Goal: Task Accomplishment & Management: Use online tool/utility

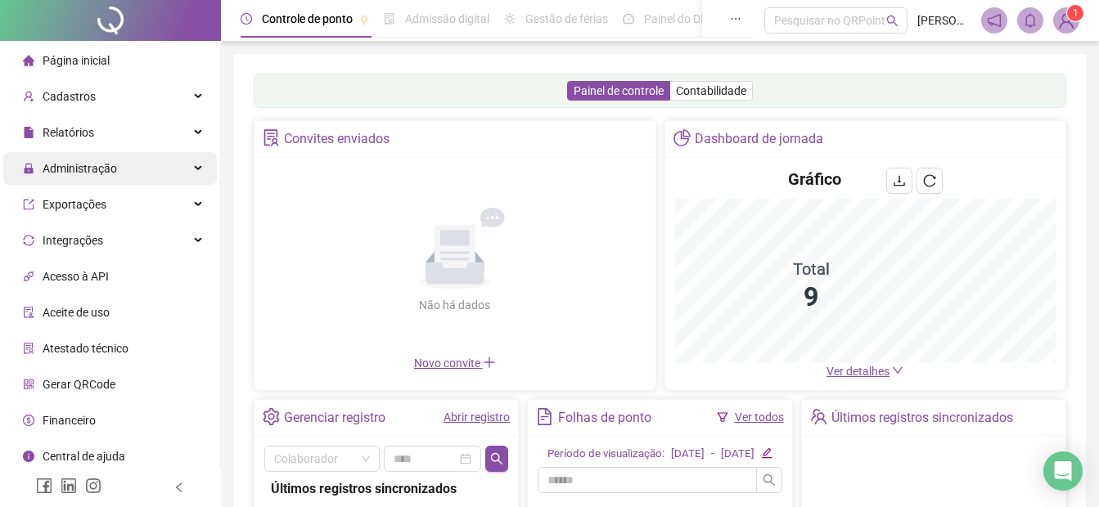
click at [80, 169] on span "Administração" at bounding box center [80, 168] width 74 height 13
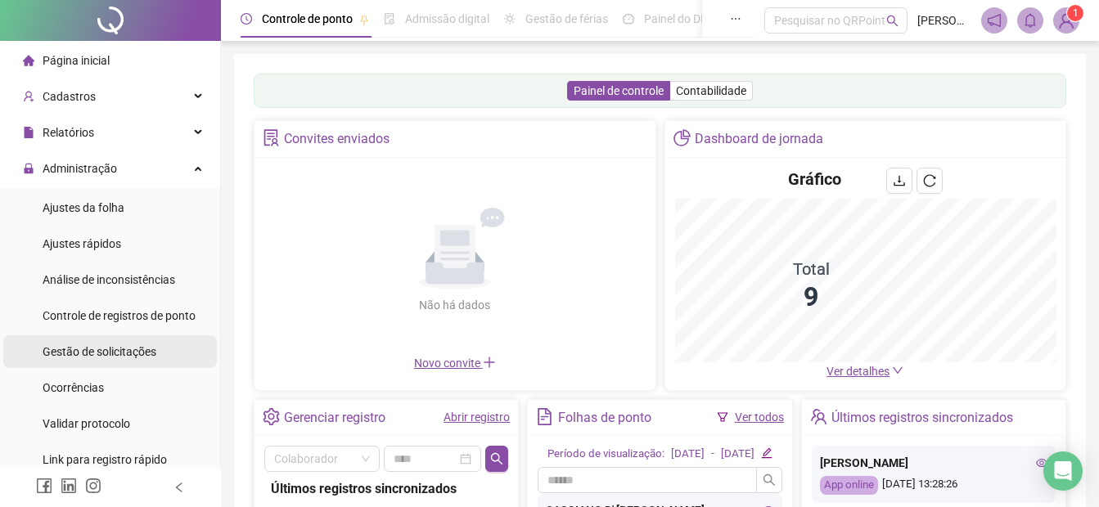
click at [87, 358] on span "Gestão de solicitações" at bounding box center [100, 351] width 114 height 13
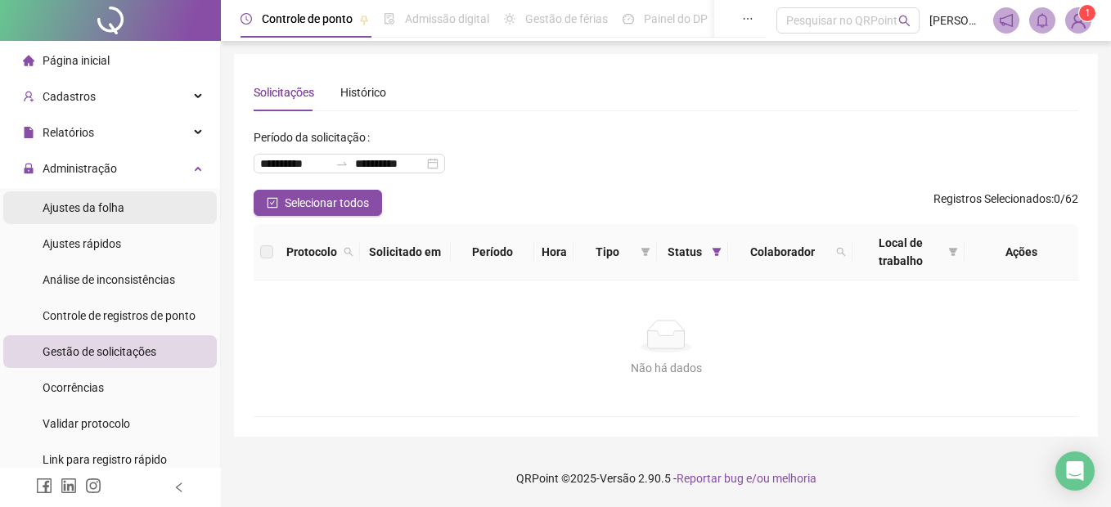
click at [81, 214] on span "Ajustes da folha" at bounding box center [84, 207] width 82 height 13
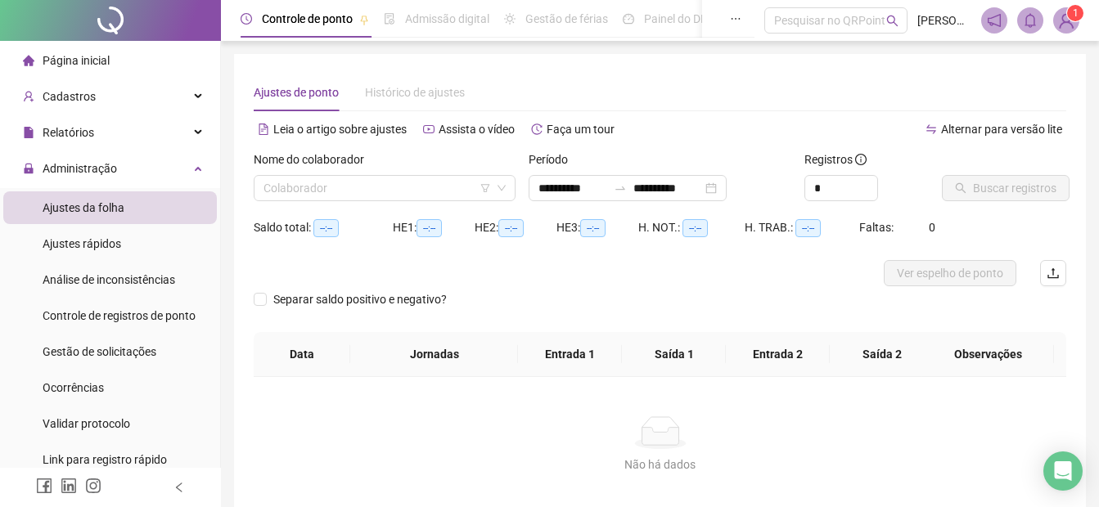
type input "**********"
click at [264, 194] on input "search" at bounding box center [376, 188] width 227 height 25
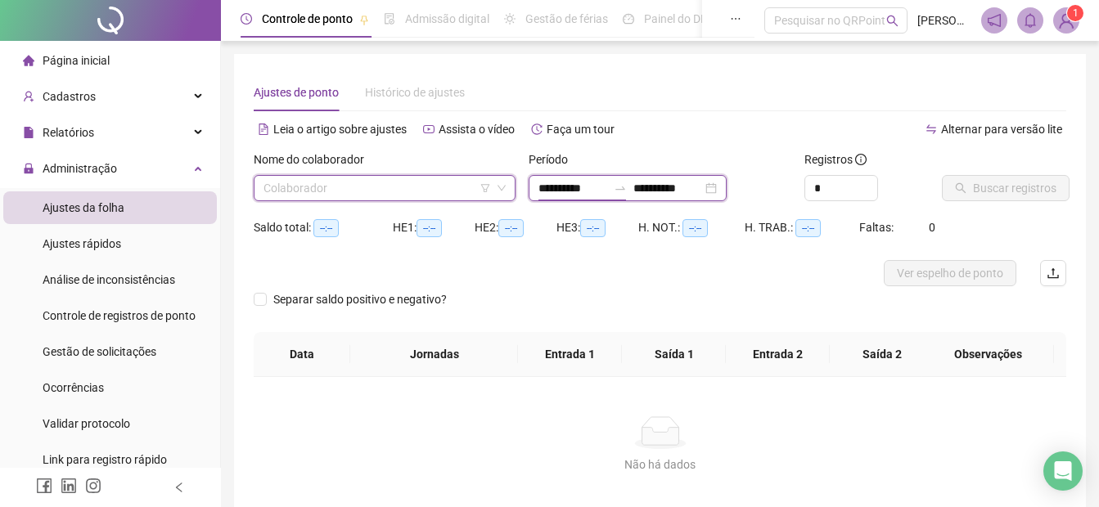
click at [551, 187] on input "**********" at bounding box center [572, 188] width 69 height 18
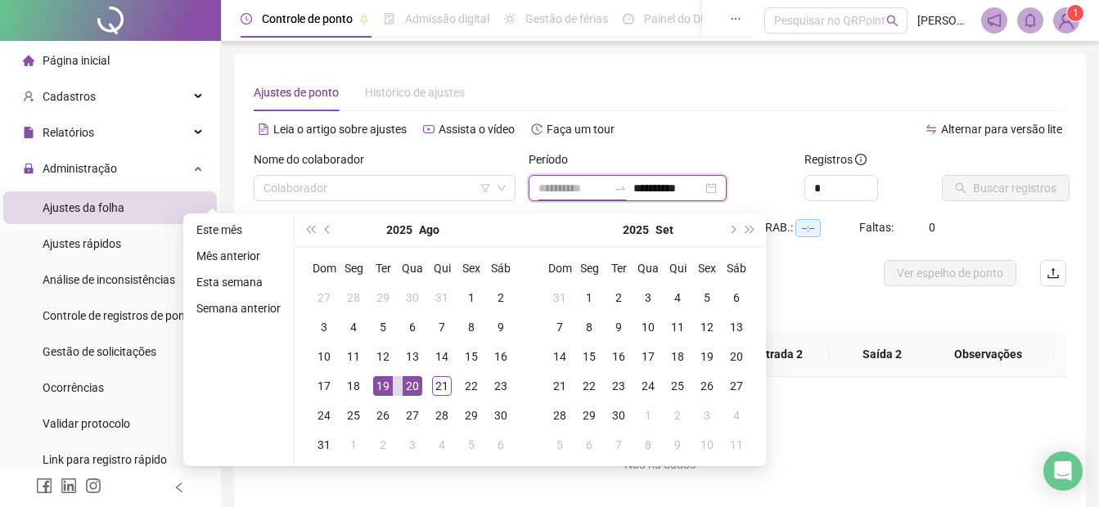
type input "**********"
click at [380, 388] on div "19" at bounding box center [383, 386] width 20 height 20
type input "**********"
click at [441, 378] on div "21" at bounding box center [442, 386] width 20 height 20
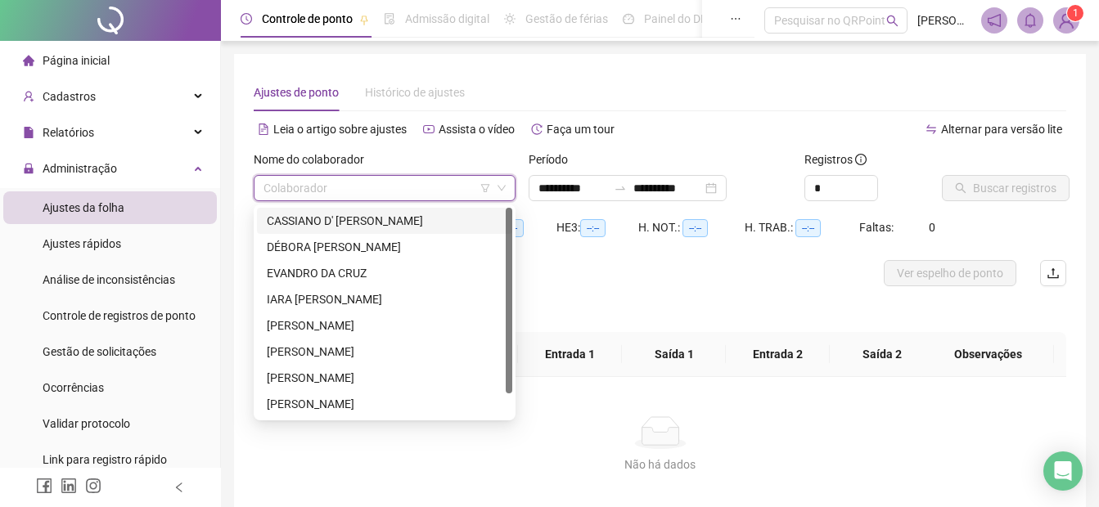
click at [325, 193] on input "search" at bounding box center [376, 188] width 227 height 25
click at [317, 223] on div "CASSIANO D' [PERSON_NAME]" at bounding box center [385, 221] width 236 height 18
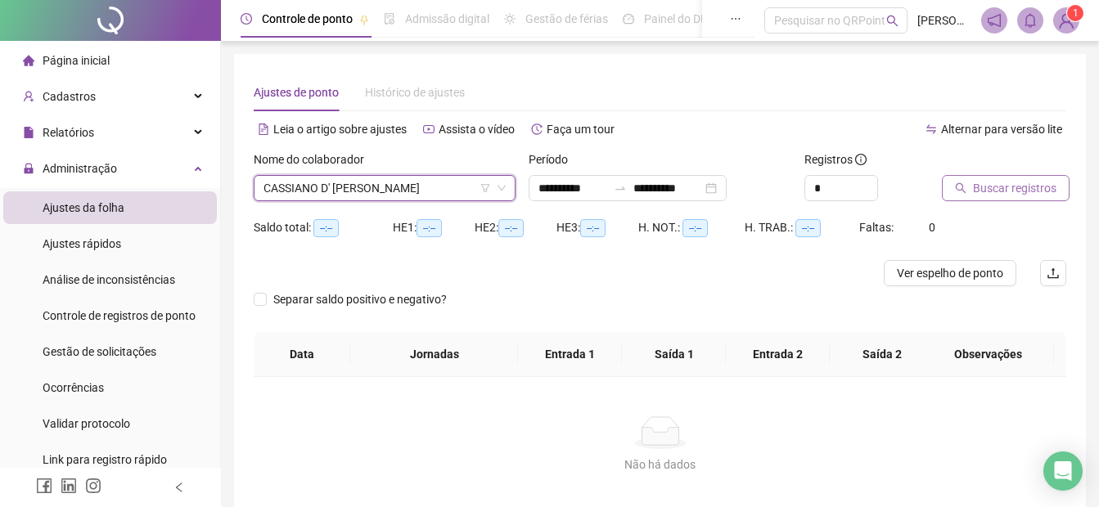
click at [970, 200] on button "Buscar registros" at bounding box center [1006, 188] width 128 height 26
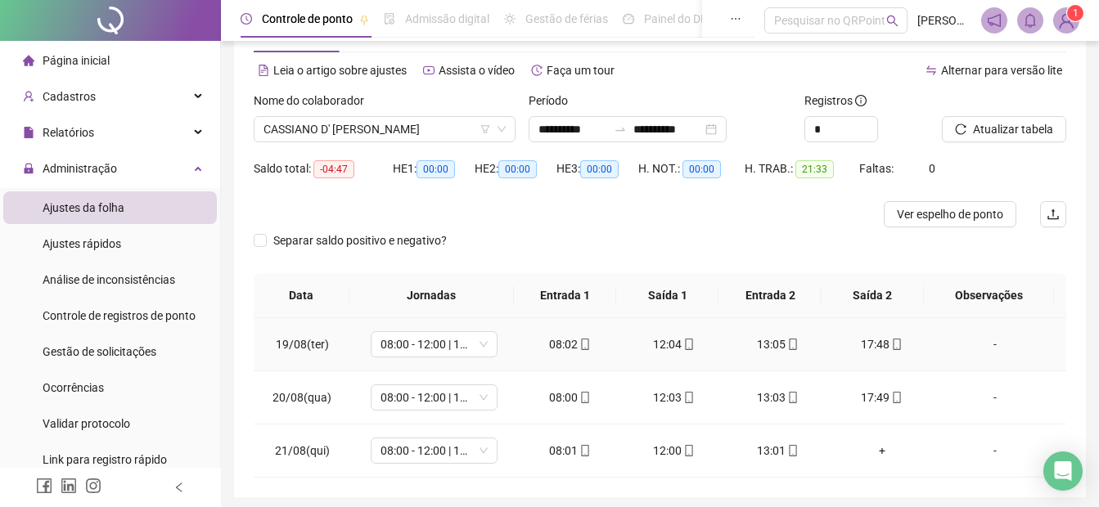
scroll to position [119, 0]
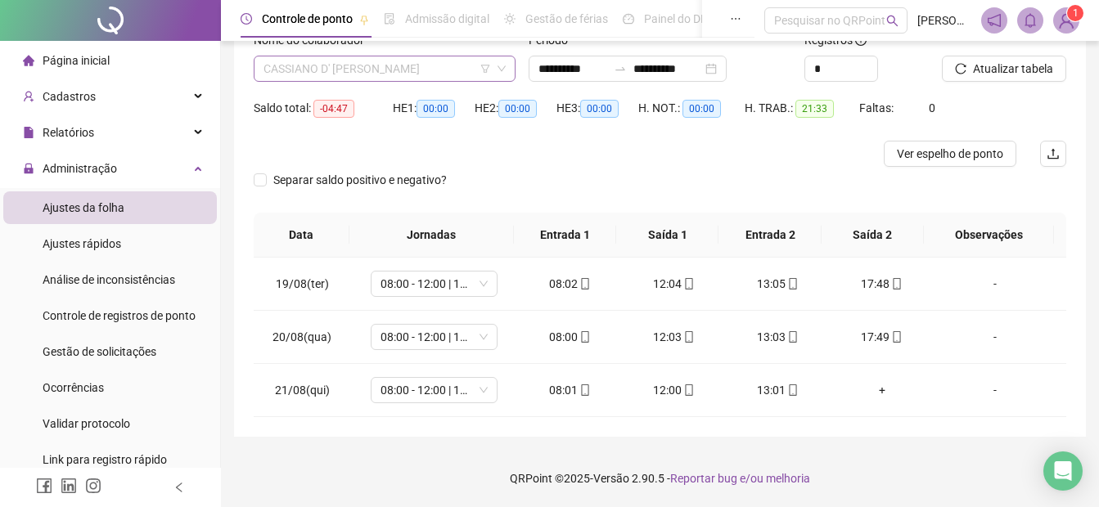
click at [279, 70] on span "CASSIANO D' [PERSON_NAME]" at bounding box center [384, 68] width 242 height 25
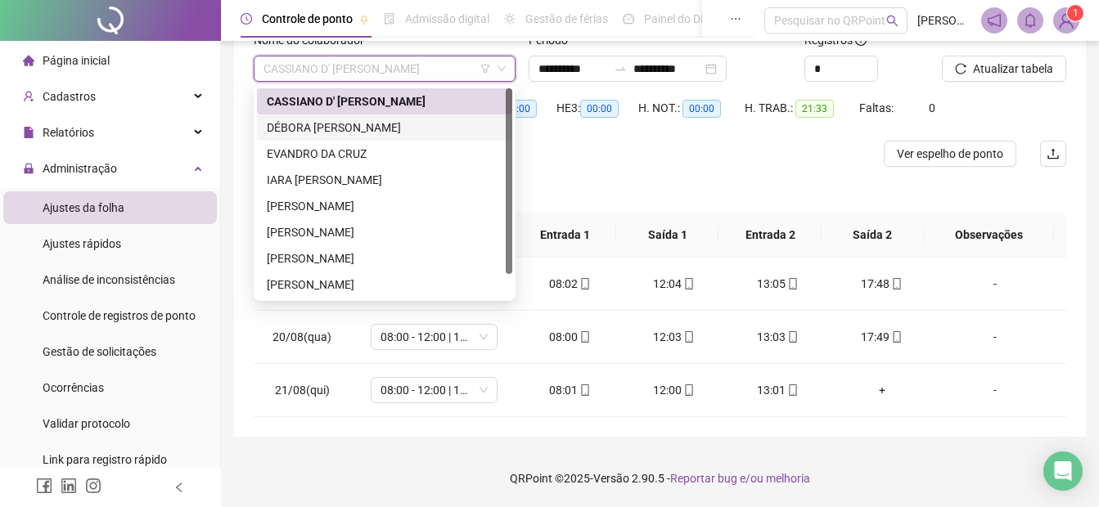
click at [286, 135] on div "DÉBORA [PERSON_NAME]" at bounding box center [385, 128] width 236 height 18
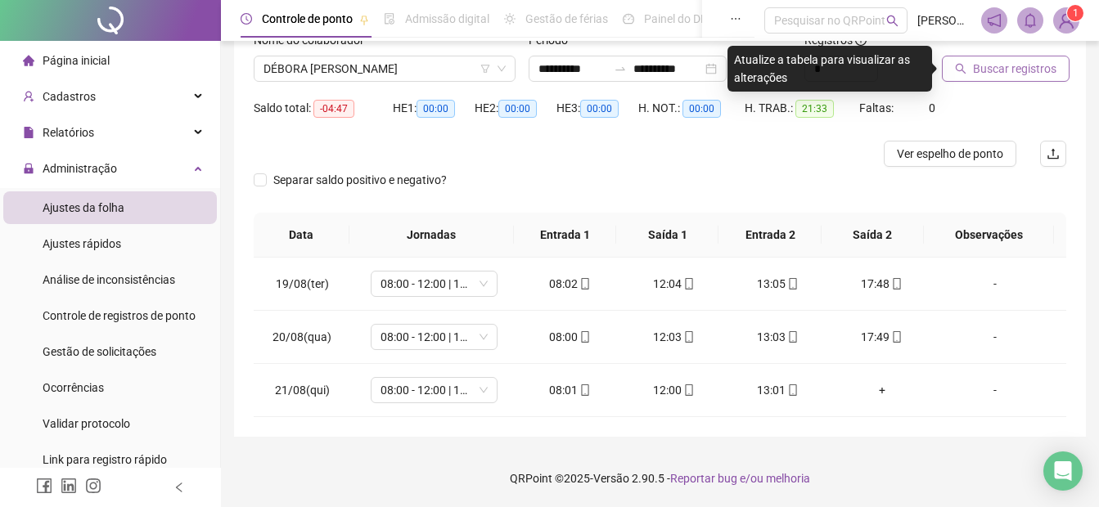
click at [984, 62] on span "Buscar registros" at bounding box center [1014, 69] width 83 height 18
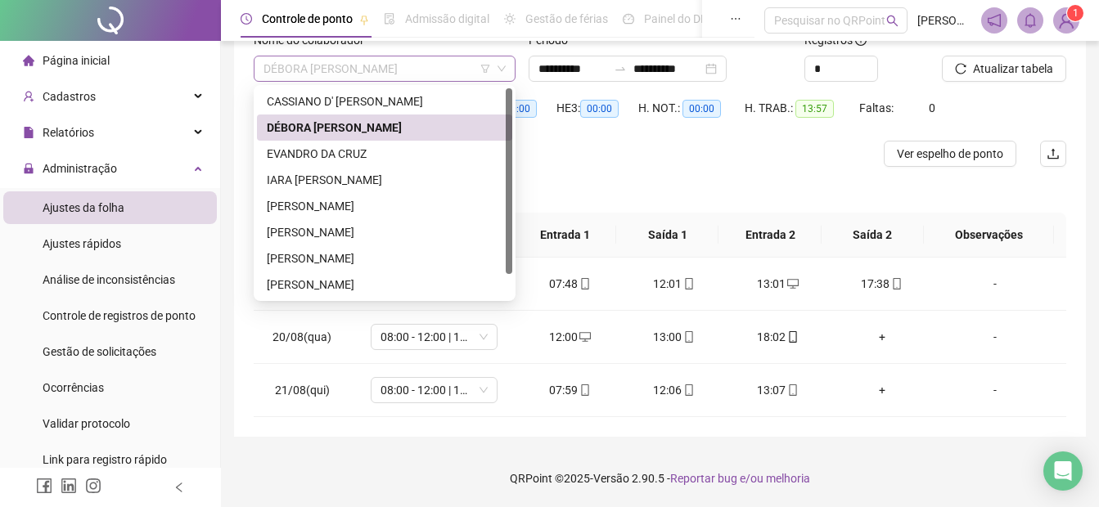
click at [279, 67] on span "DÉBORA [PERSON_NAME]" at bounding box center [384, 68] width 242 height 25
click at [281, 159] on div "EVANDRO DA CRUZ" at bounding box center [385, 154] width 236 height 18
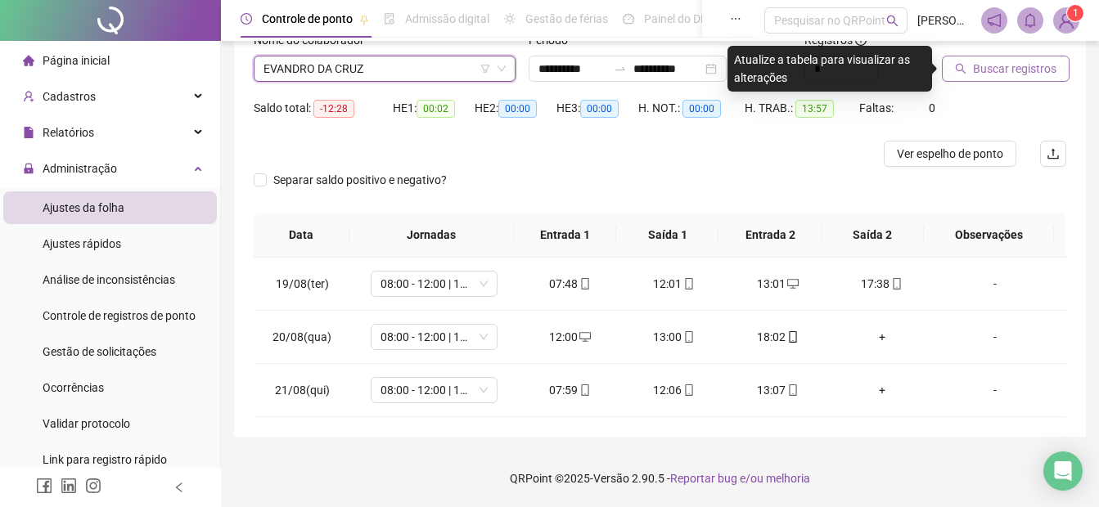
click at [979, 74] on span "Buscar registros" at bounding box center [1014, 69] width 83 height 18
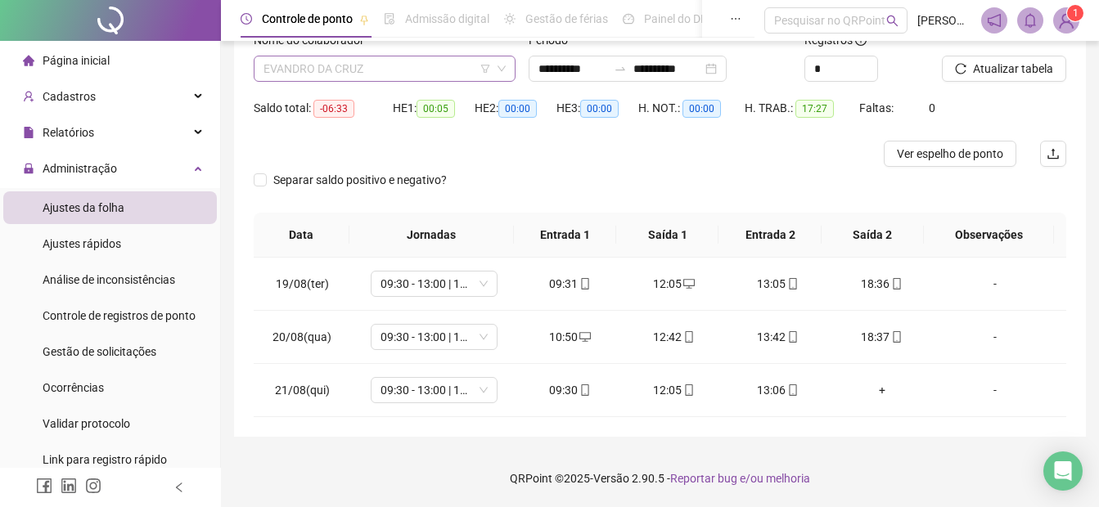
click at [275, 70] on span "EVANDRO DA CRUZ" at bounding box center [384, 68] width 242 height 25
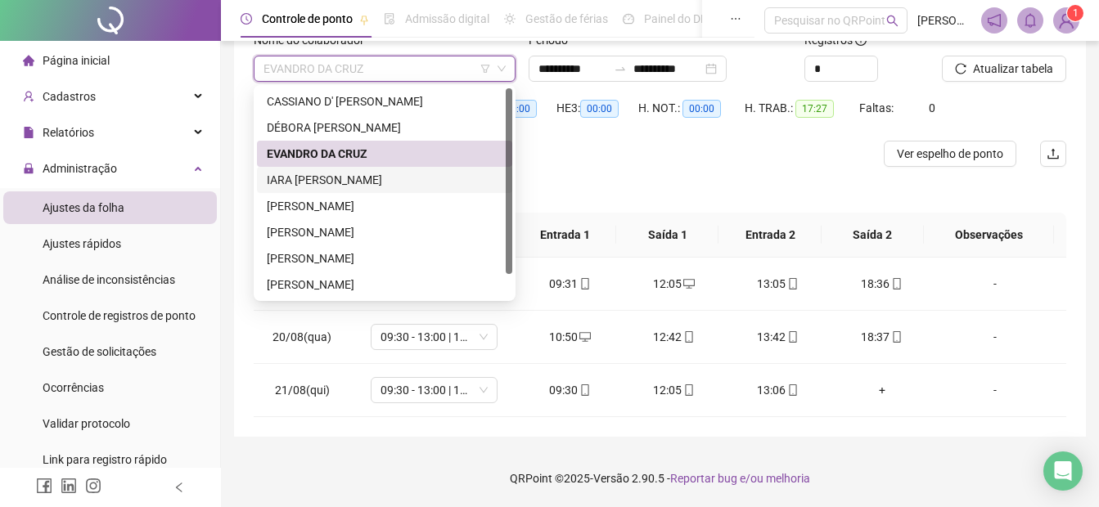
click at [302, 174] on div "IARA [PERSON_NAME]" at bounding box center [385, 180] width 236 height 18
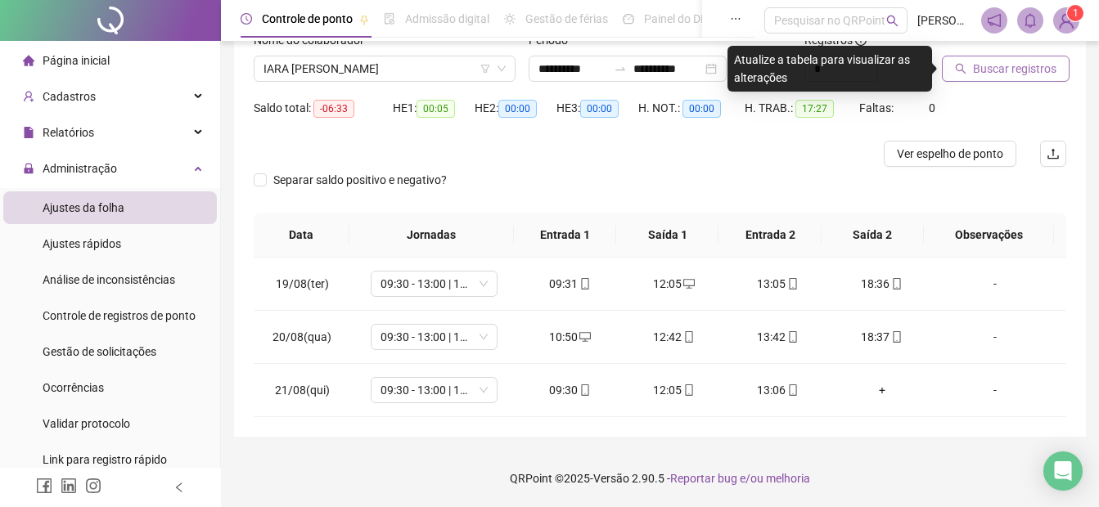
click at [1019, 74] on span "Buscar registros" at bounding box center [1014, 69] width 83 height 18
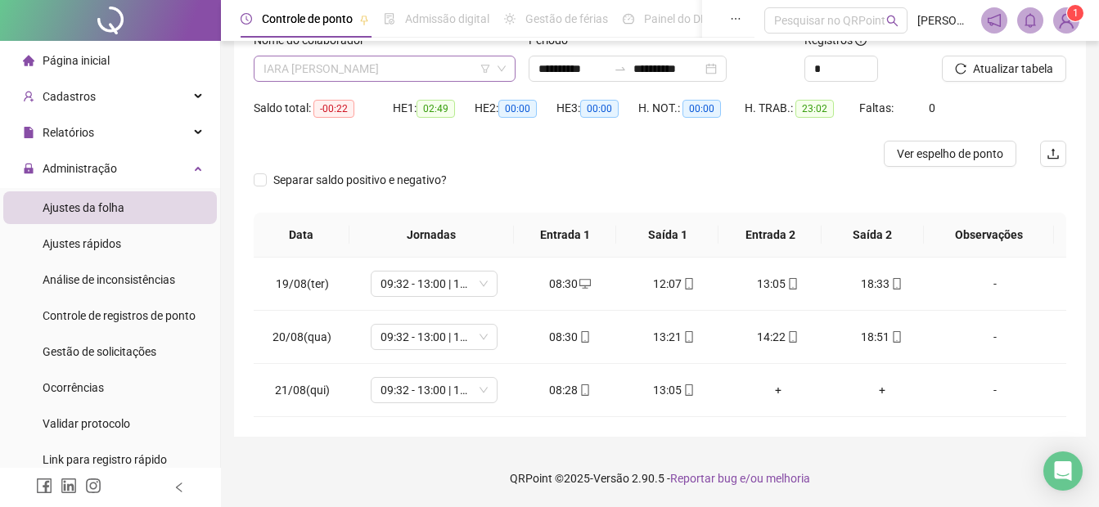
click at [271, 65] on span "IARA [PERSON_NAME]" at bounding box center [384, 68] width 242 height 25
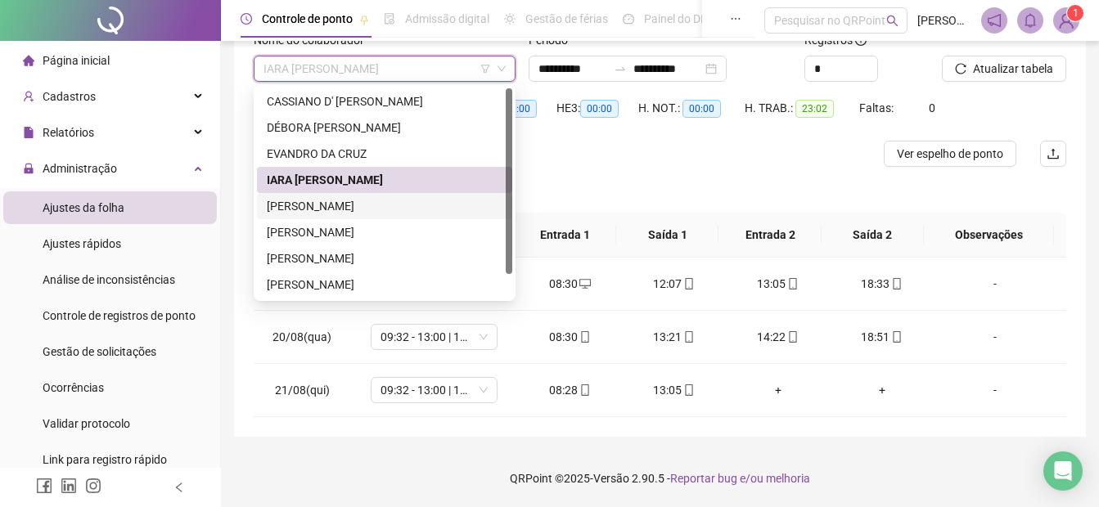
click at [309, 214] on div "[PERSON_NAME]" at bounding box center [385, 206] width 236 height 18
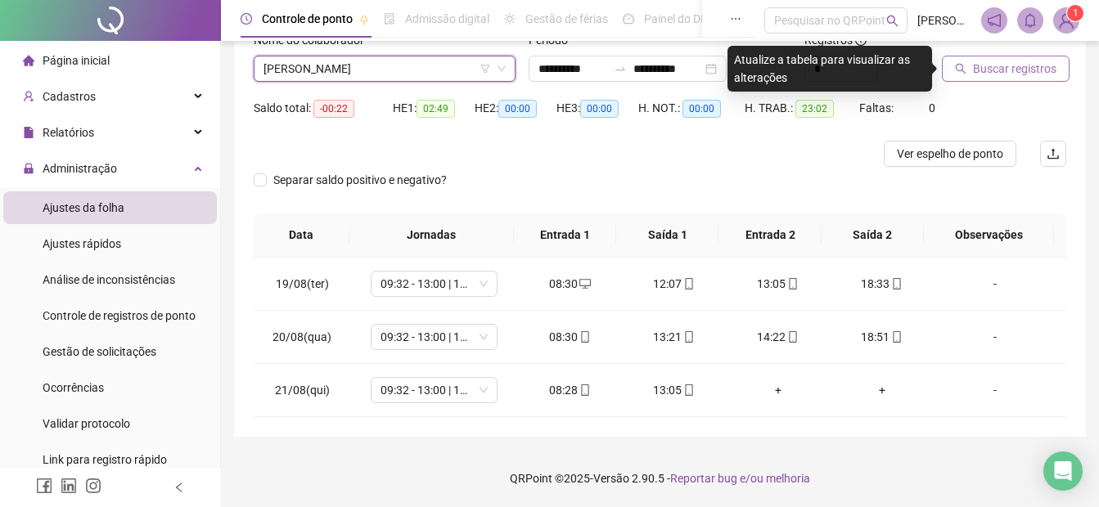
click at [976, 77] on span "Buscar registros" at bounding box center [1014, 69] width 83 height 18
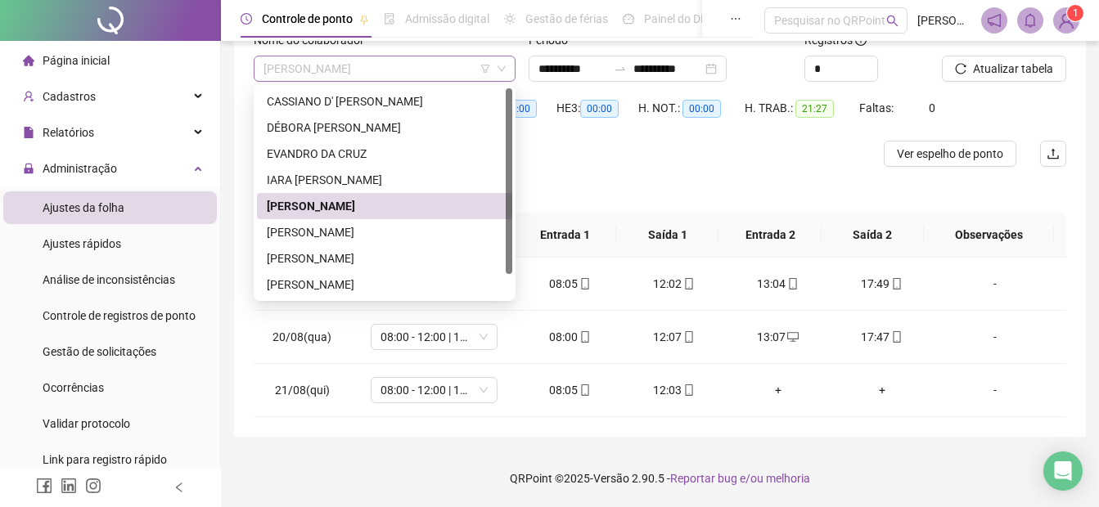
click at [276, 76] on span "[PERSON_NAME]" at bounding box center [384, 68] width 242 height 25
click at [299, 234] on div "[PERSON_NAME]" at bounding box center [385, 232] width 236 height 18
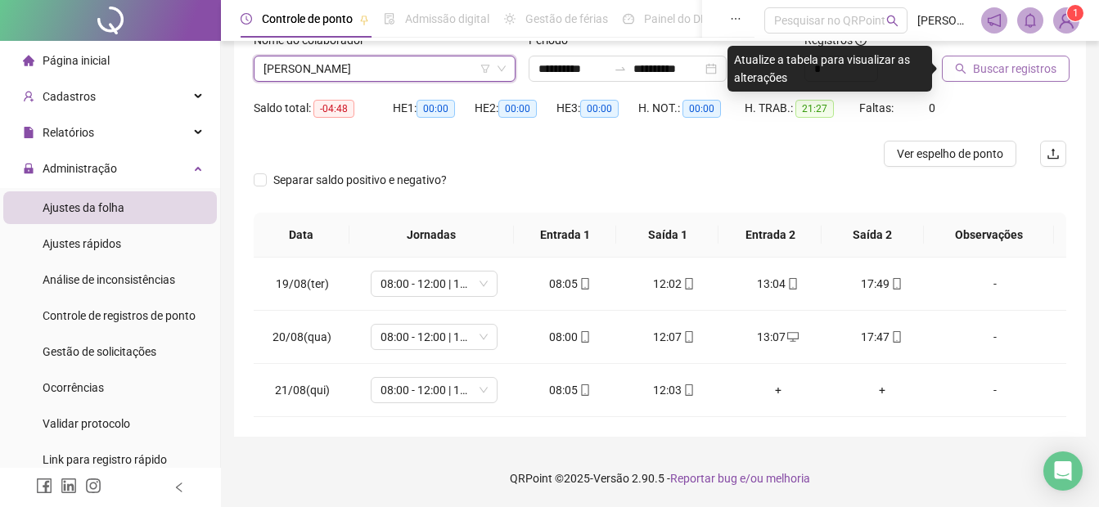
click at [974, 64] on span "Buscar registros" at bounding box center [1014, 69] width 83 height 18
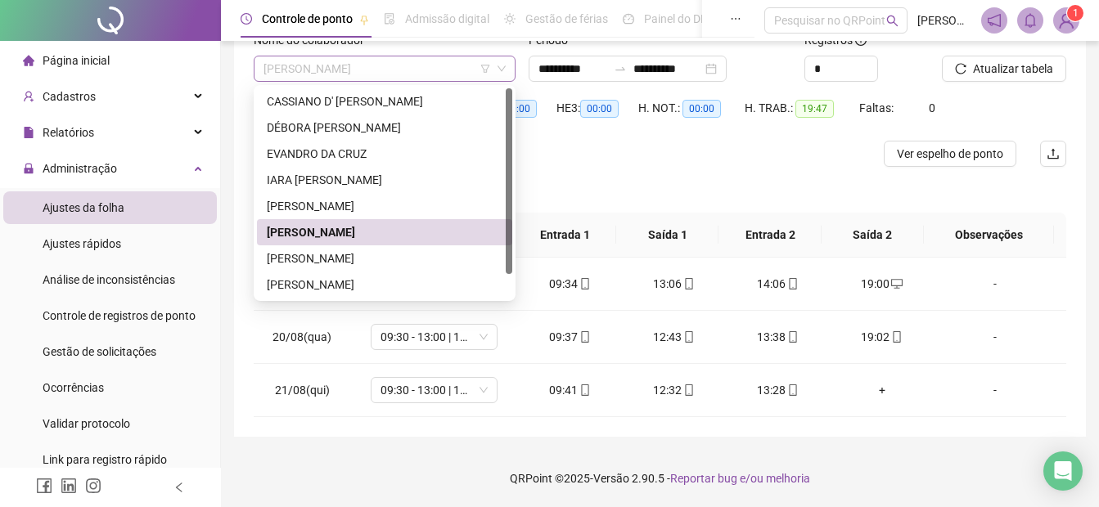
click at [274, 70] on span "[PERSON_NAME]" at bounding box center [384, 68] width 242 height 25
click at [285, 254] on div "[PERSON_NAME]" at bounding box center [385, 259] width 236 height 18
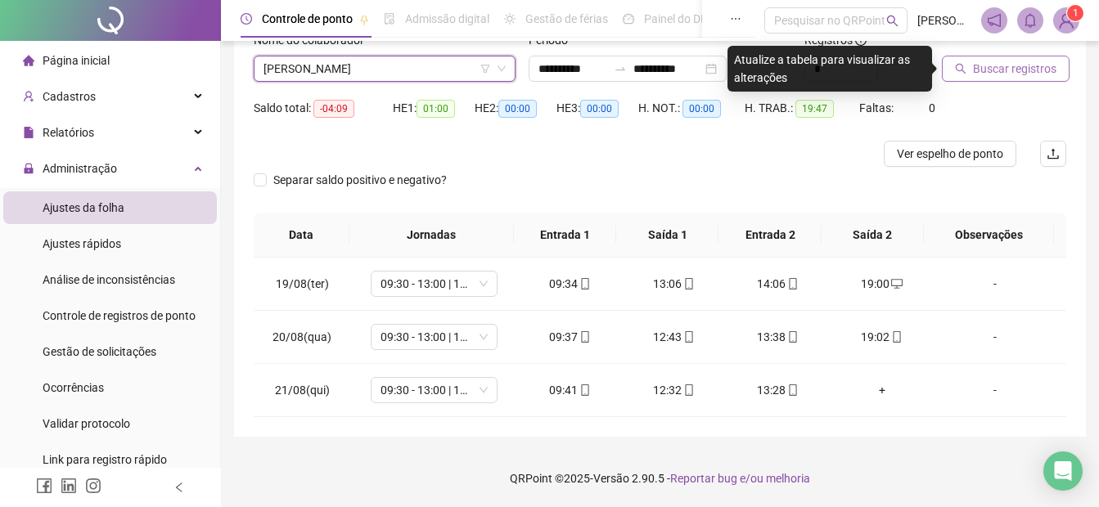
click at [1011, 67] on span "Buscar registros" at bounding box center [1014, 69] width 83 height 18
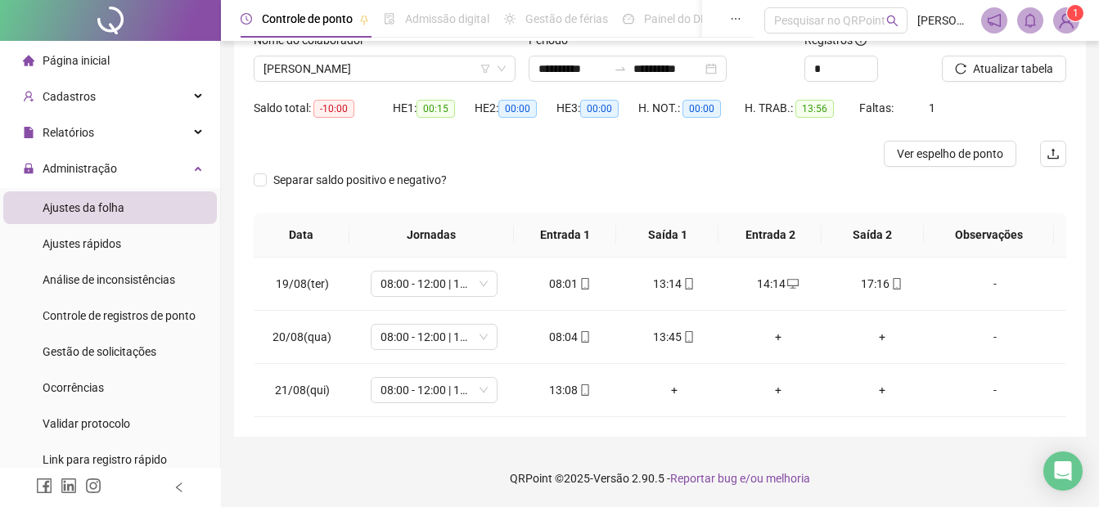
click at [439, 448] on div "**********" at bounding box center [660, 194] width 878 height 627
click at [392, 66] on span "[PERSON_NAME]" at bounding box center [384, 68] width 242 height 25
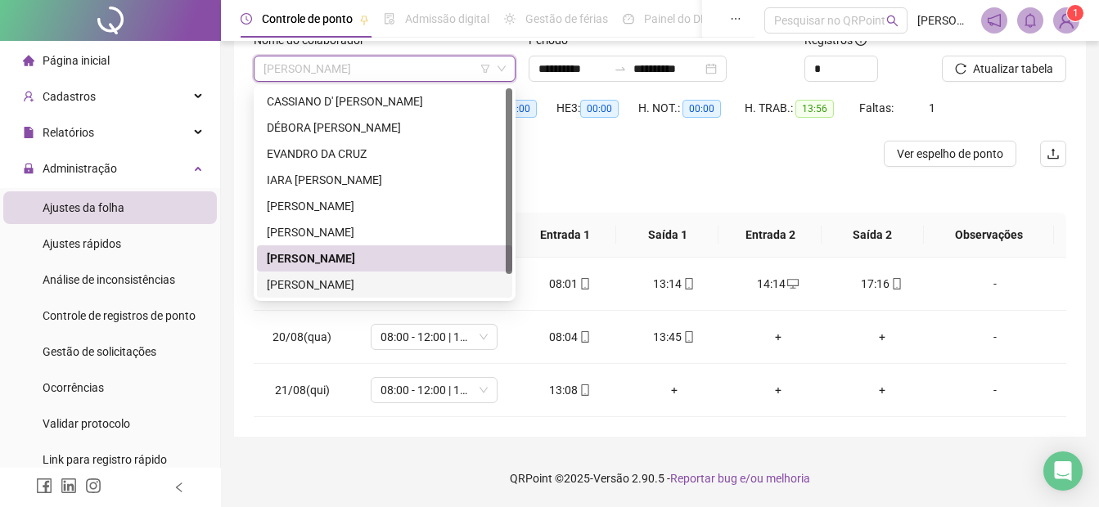
click at [354, 282] on div "[PERSON_NAME]" at bounding box center [385, 285] width 236 height 18
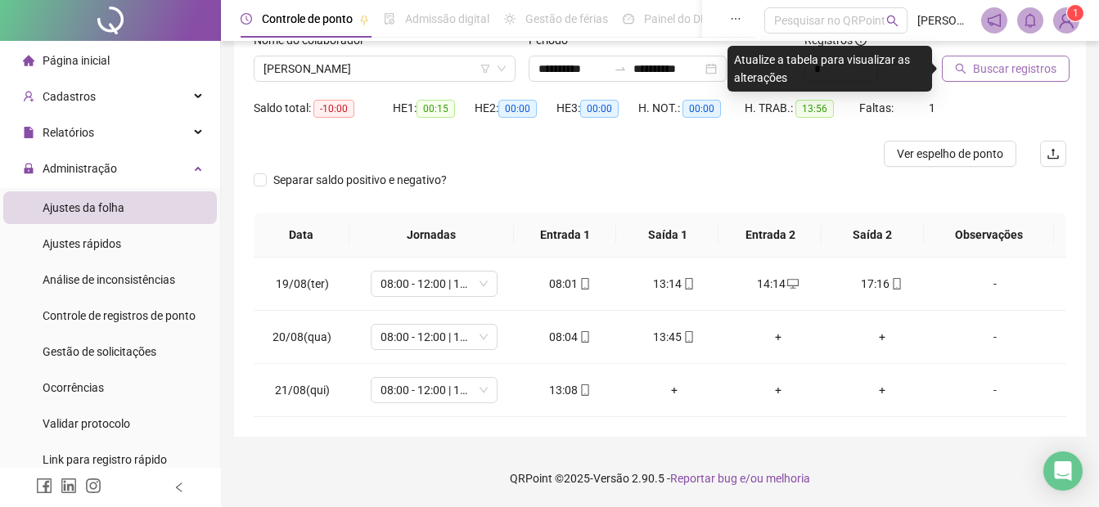
click at [970, 62] on button "Buscar registros" at bounding box center [1006, 69] width 128 height 26
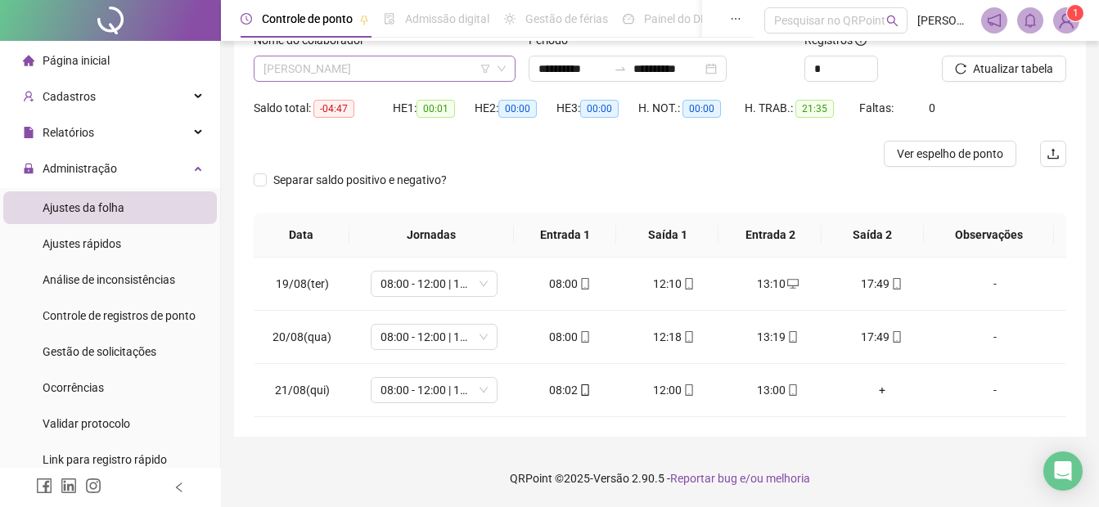
click at [331, 74] on span "[PERSON_NAME]" at bounding box center [384, 68] width 242 height 25
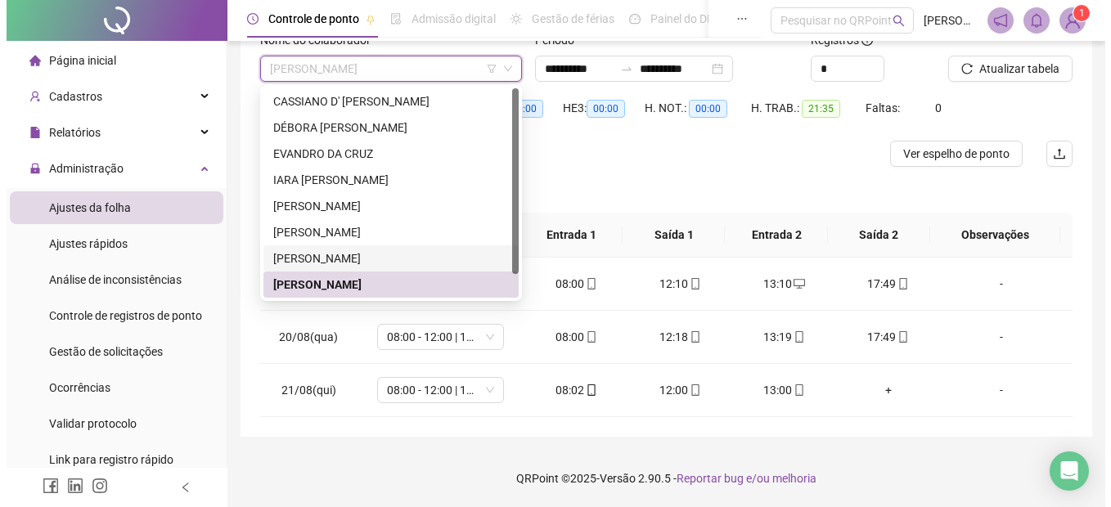
scroll to position [26, 0]
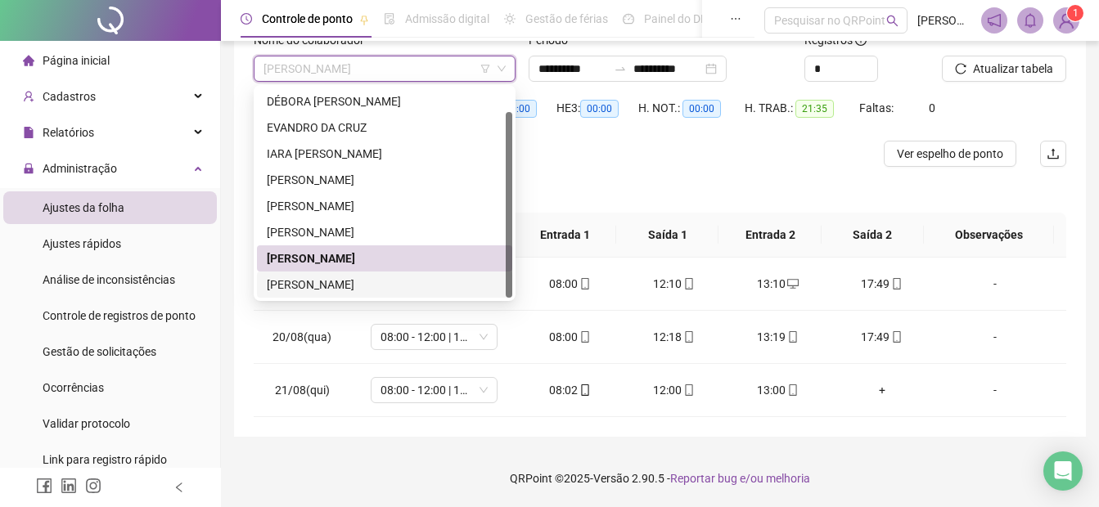
click at [322, 285] on div "[PERSON_NAME]" at bounding box center [385, 285] width 236 height 18
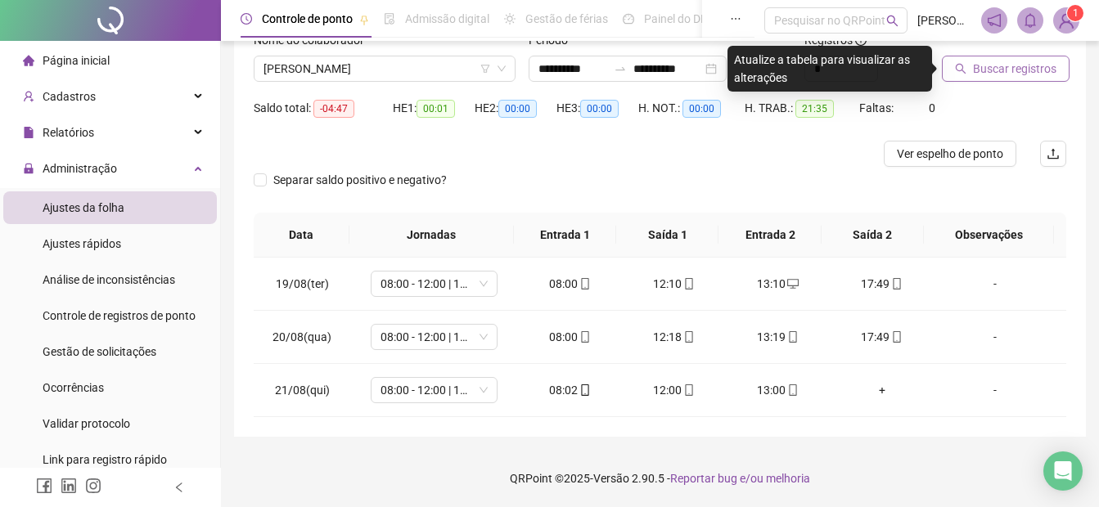
click at [999, 64] on span "Buscar registros" at bounding box center [1014, 69] width 83 height 18
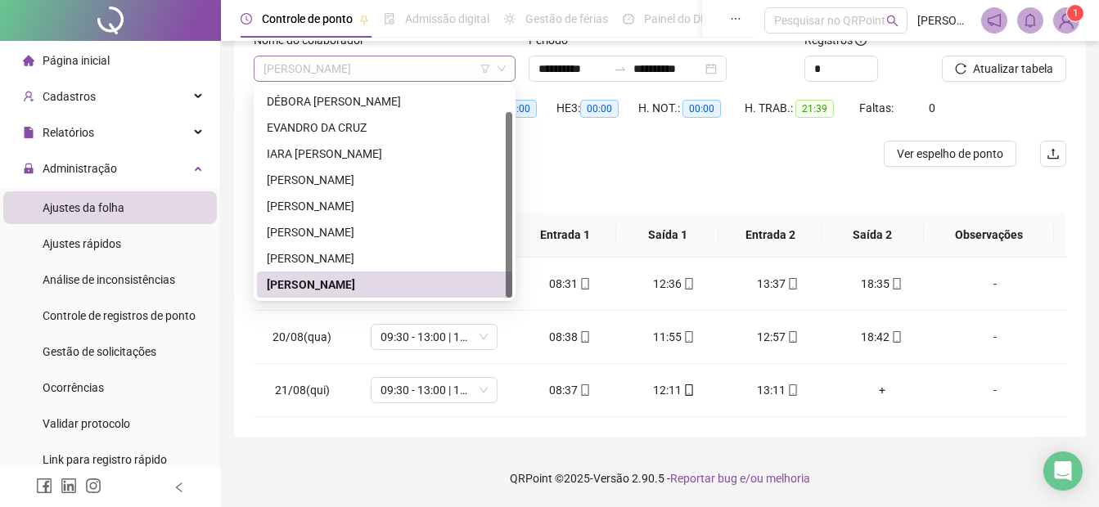
click at [319, 68] on span "[PERSON_NAME]" at bounding box center [384, 68] width 242 height 25
click at [358, 236] on div "[PERSON_NAME]" at bounding box center [385, 232] width 236 height 18
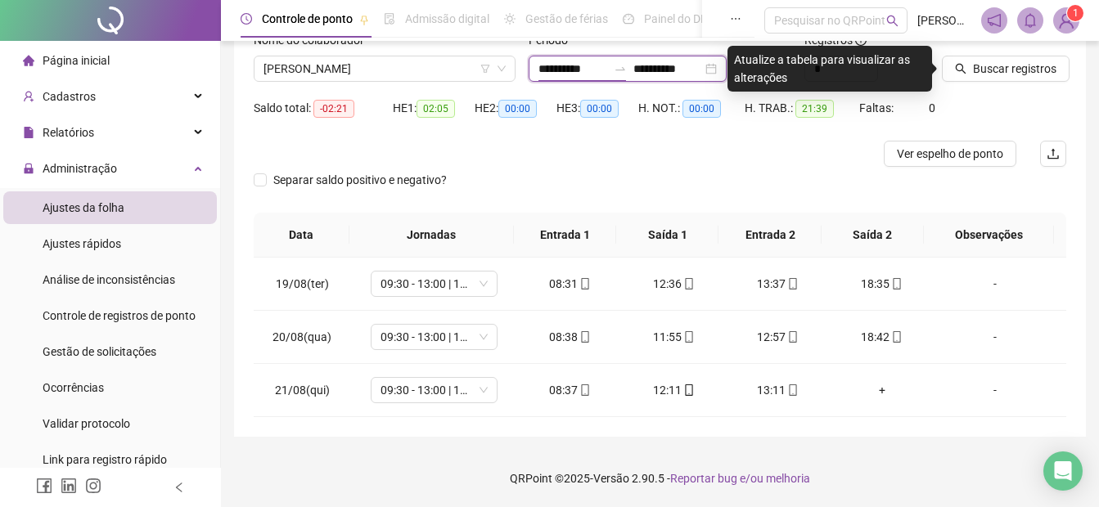
click at [567, 68] on input "**********" at bounding box center [572, 69] width 69 height 18
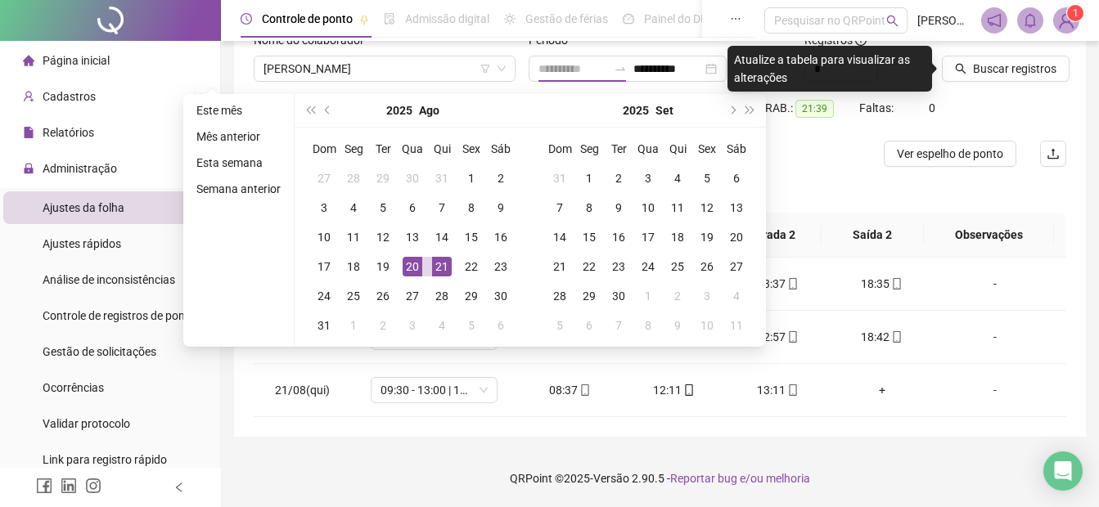
click at [411, 268] on div "20" at bounding box center [413, 267] width 20 height 20
click at [439, 269] on div "21" at bounding box center [442, 267] width 20 height 20
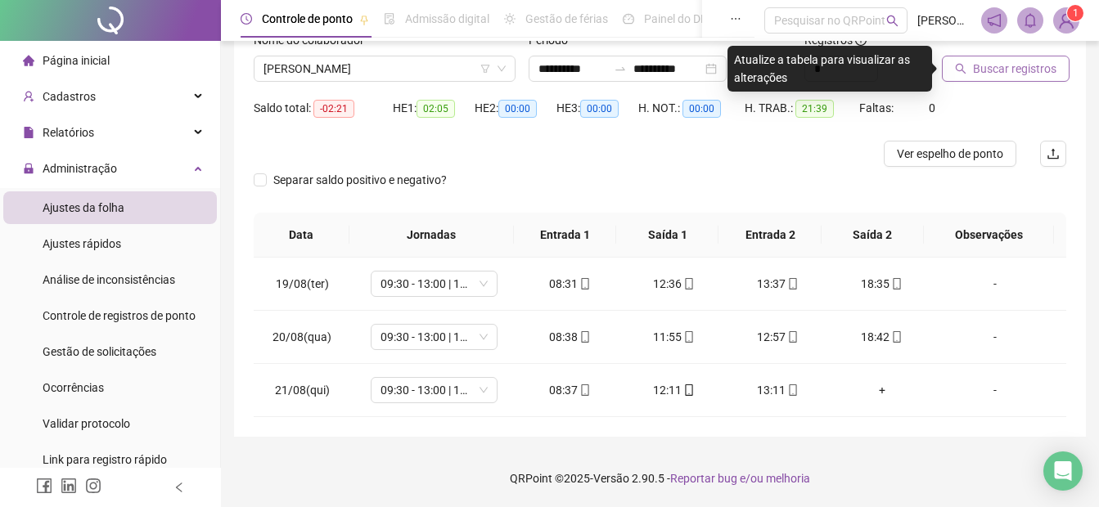
click at [979, 79] on button "Buscar registros" at bounding box center [1006, 69] width 128 height 26
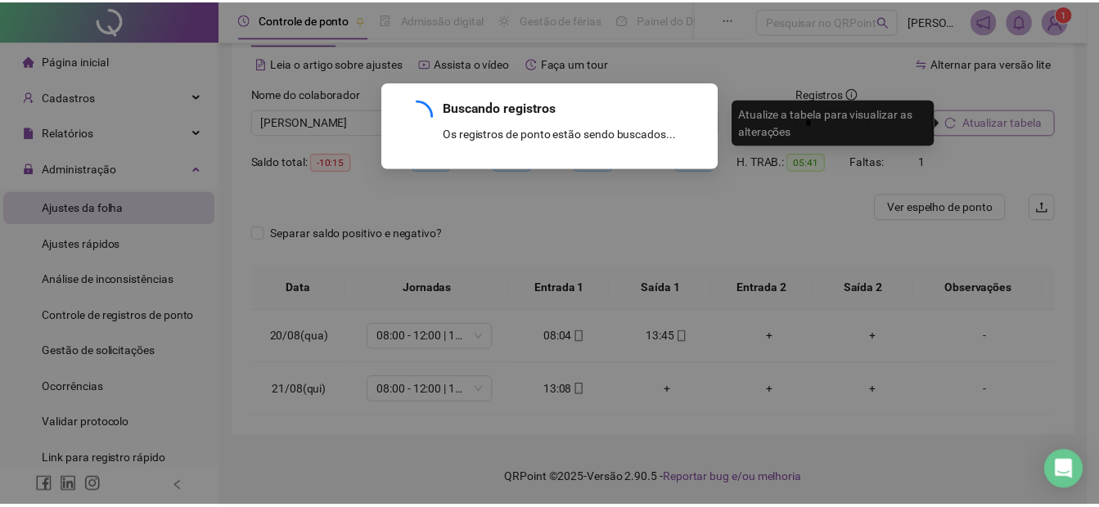
scroll to position [66, 0]
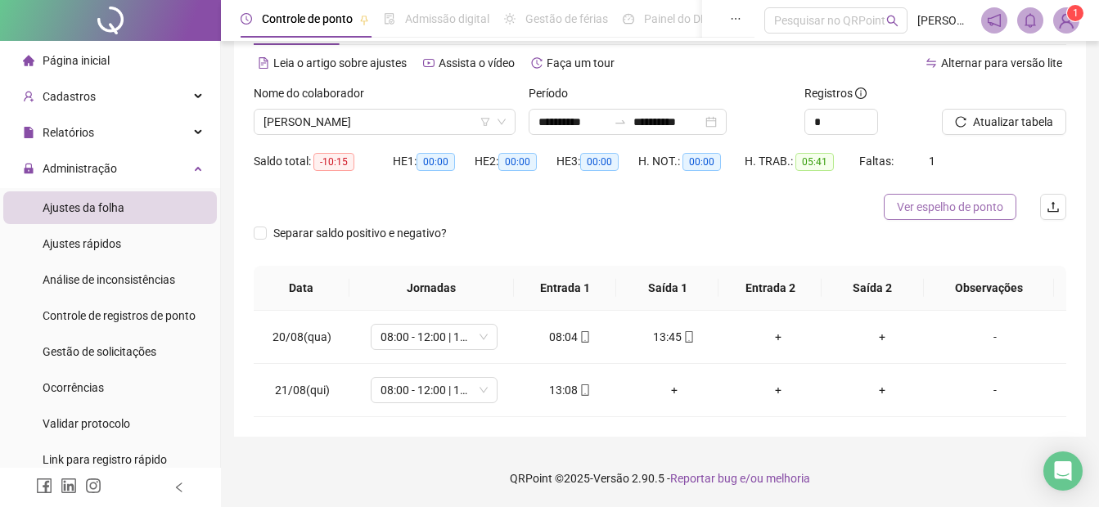
click at [932, 212] on span "Ver espelho de ponto" at bounding box center [950, 207] width 106 height 18
click at [325, 113] on span "[PERSON_NAME]" at bounding box center [384, 122] width 242 height 25
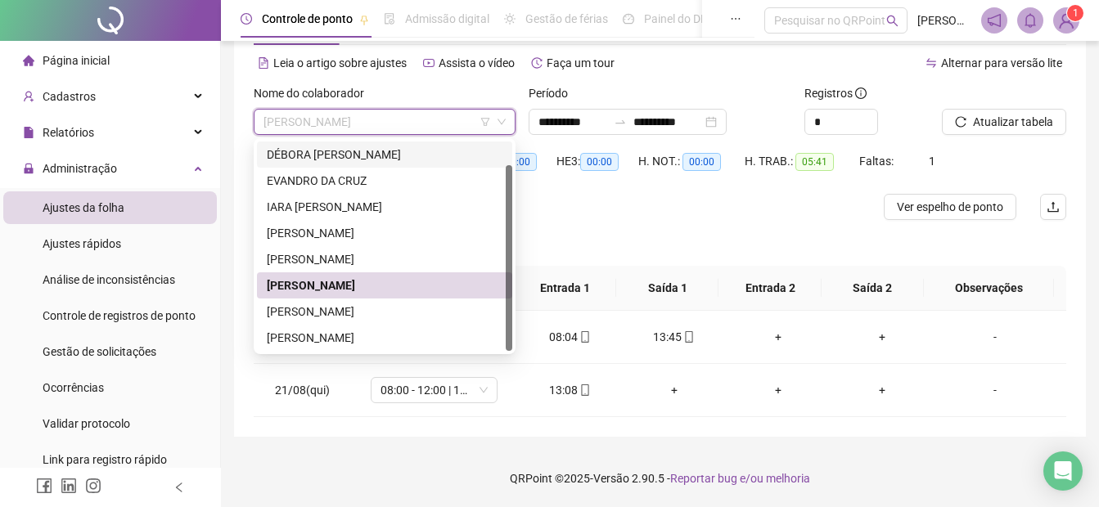
drag, startPoint x: 306, startPoint y: 155, endPoint x: 418, endPoint y: 130, distance: 114.7
click at [305, 155] on div "DÉBORA [PERSON_NAME]" at bounding box center [385, 155] width 236 height 18
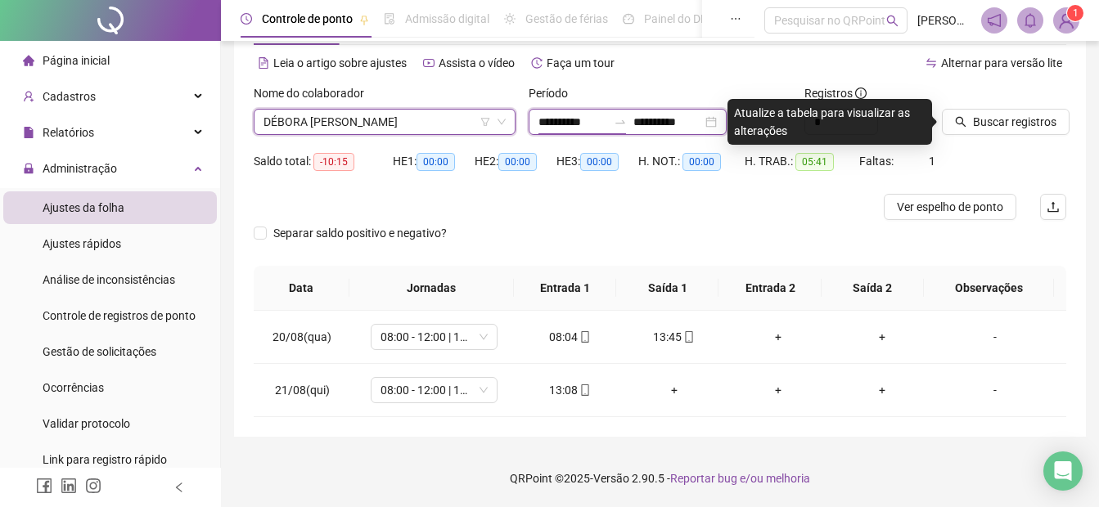
click at [541, 117] on input "**********" at bounding box center [572, 122] width 69 height 18
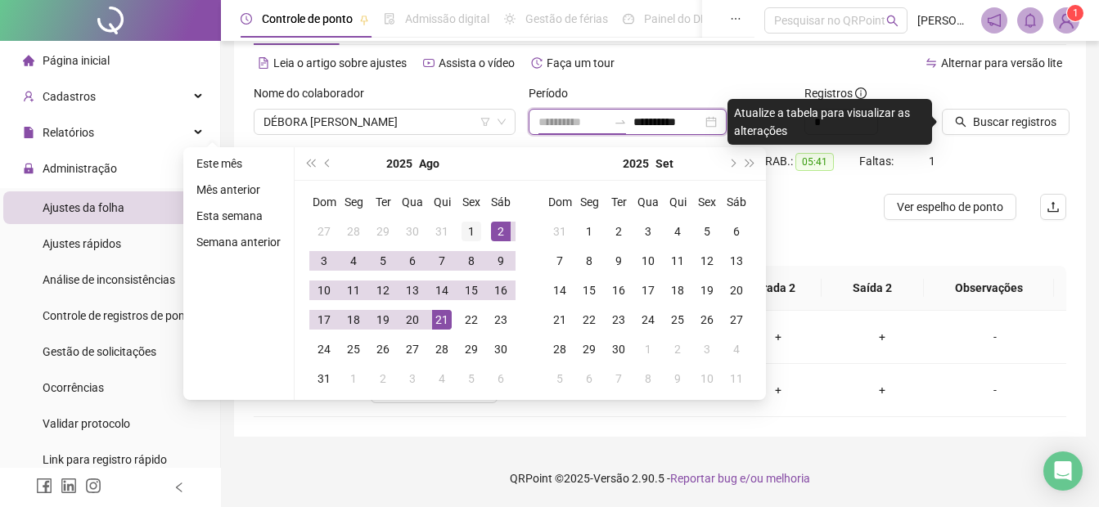
type input "**********"
click at [466, 234] on div "1" at bounding box center [471, 232] width 20 height 20
type input "**********"
drag, startPoint x: 409, startPoint y: 317, endPoint x: 419, endPoint y: 315, distance: 10.0
click at [409, 317] on div "20" at bounding box center [413, 320] width 20 height 20
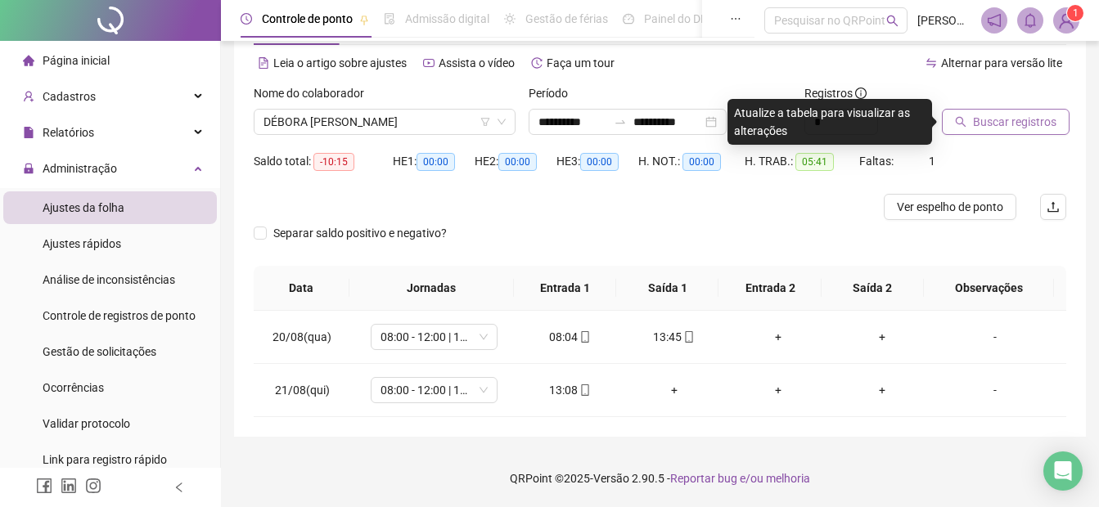
click at [994, 119] on span "Buscar registros" at bounding box center [1014, 122] width 83 height 18
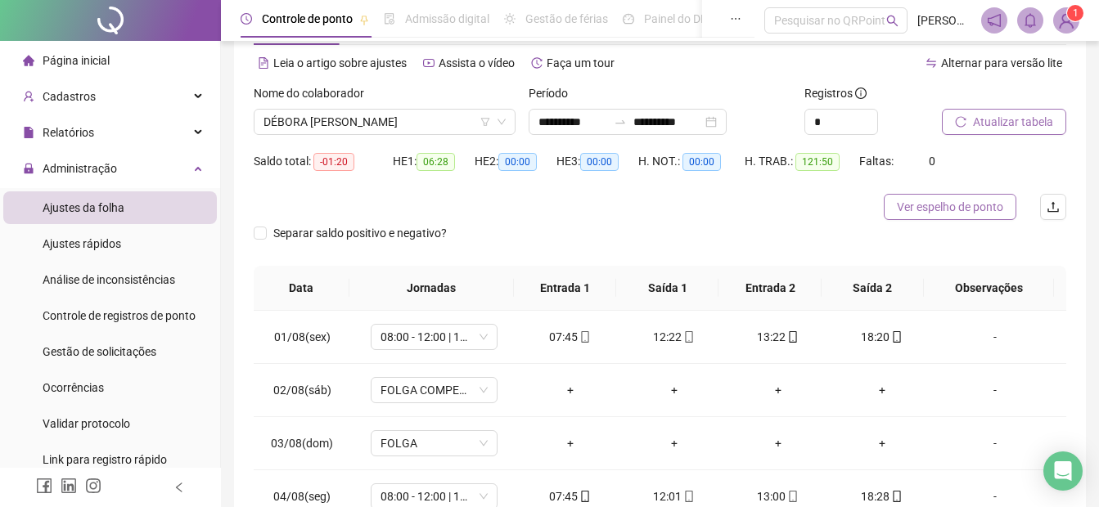
click at [911, 216] on button "Ver espelho de ponto" at bounding box center [950, 207] width 133 height 26
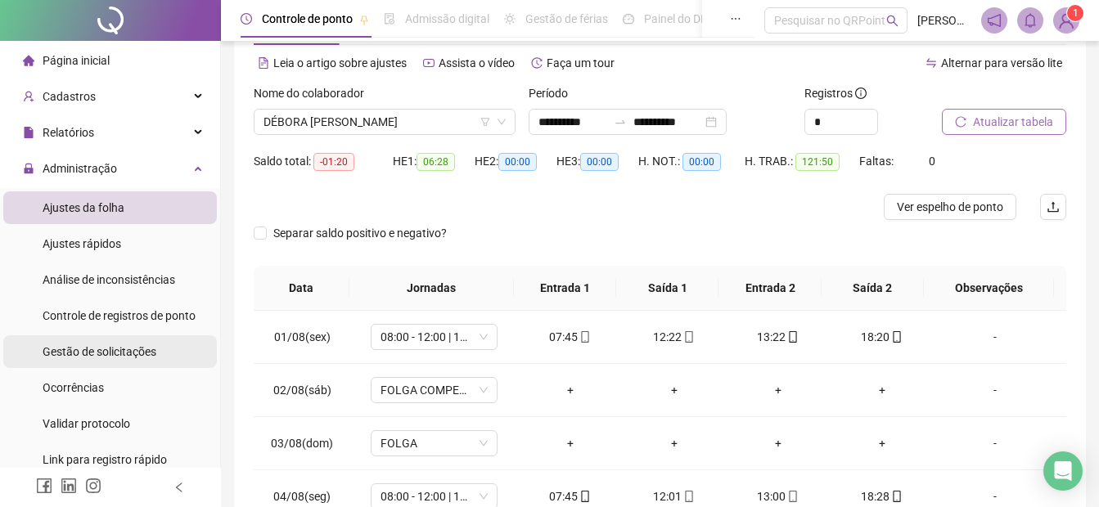
click at [56, 353] on span "Gestão de solicitações" at bounding box center [100, 351] width 114 height 13
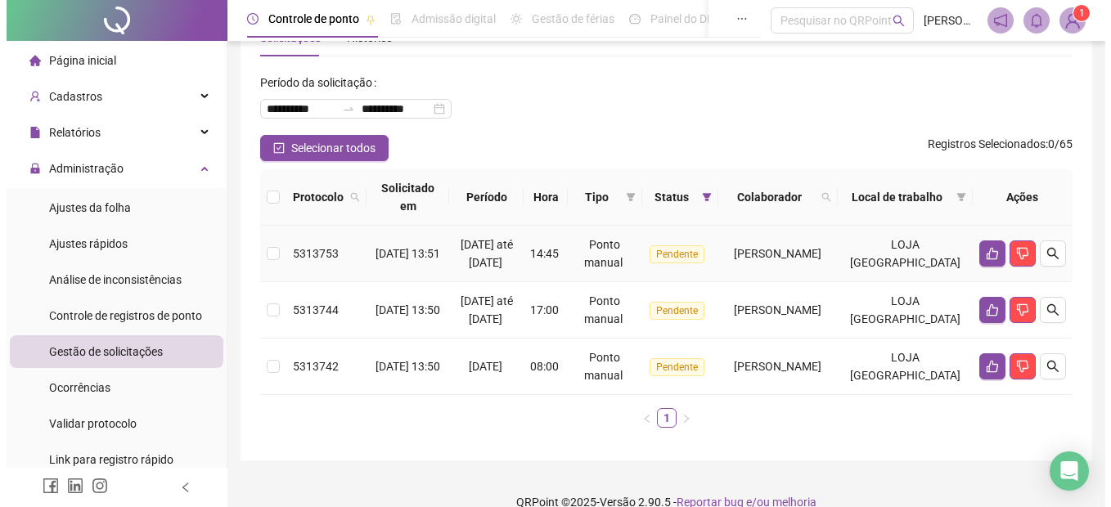
scroll to position [82, 0]
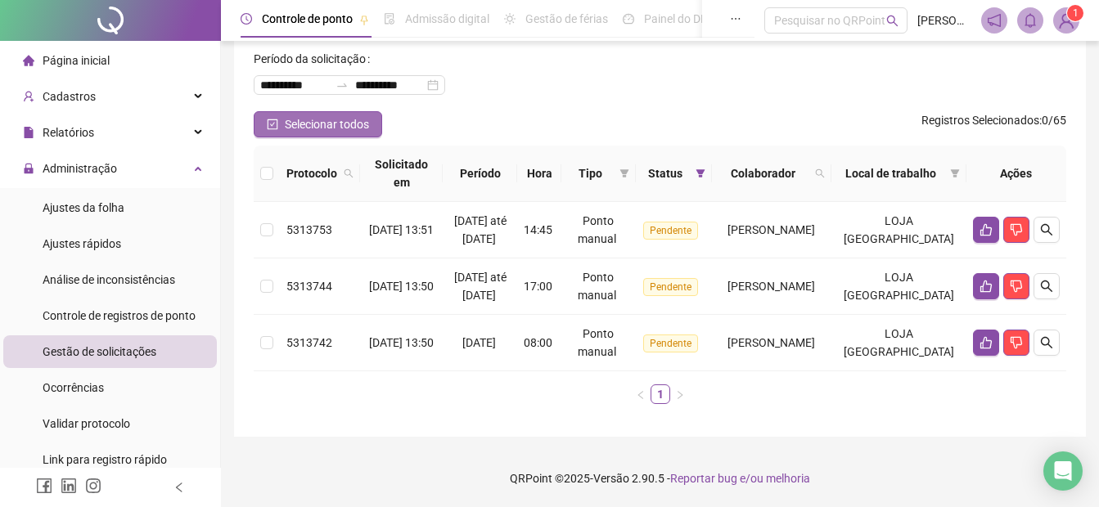
click at [311, 115] on span "Selecionar todos" at bounding box center [327, 124] width 84 height 18
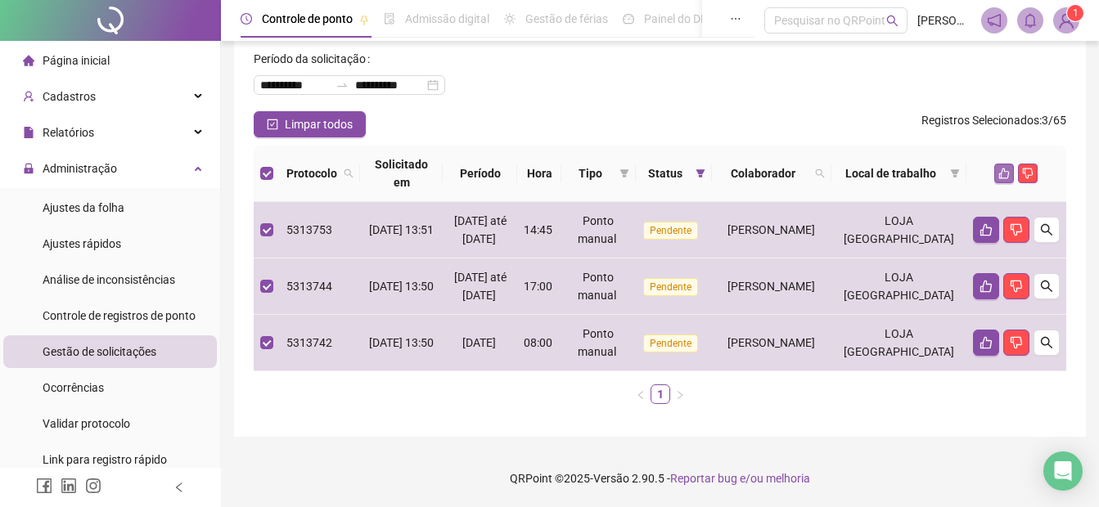
click at [1003, 168] on icon "like" at bounding box center [1003, 173] width 11 height 11
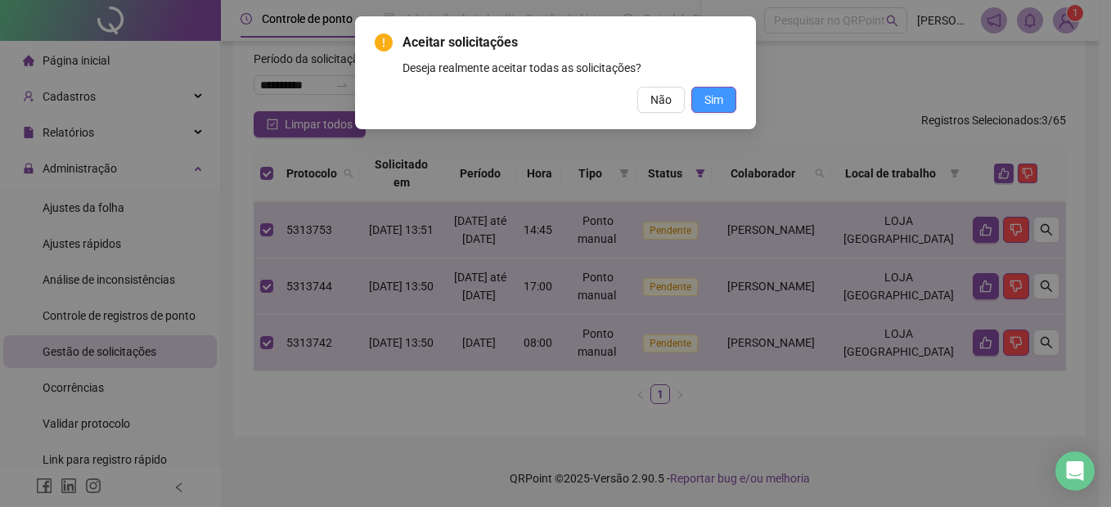
click at [719, 93] on span "Sim" at bounding box center [713, 100] width 19 height 18
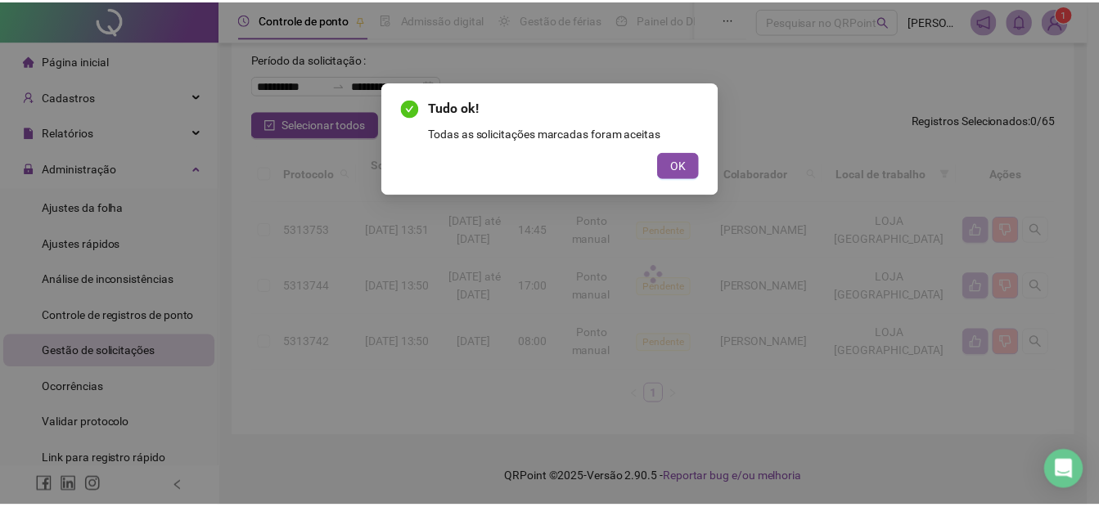
scroll to position [0, 0]
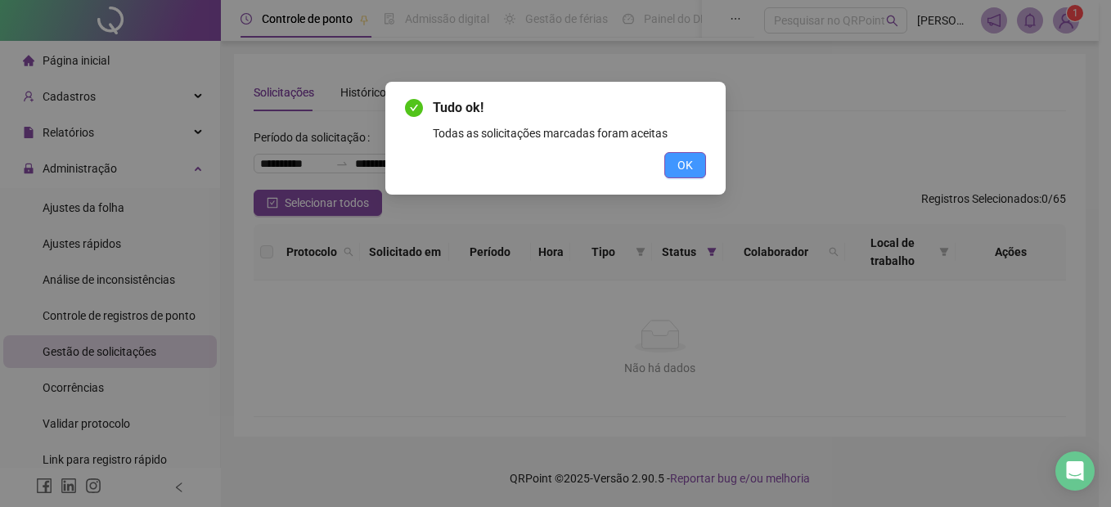
drag, startPoint x: 696, startPoint y: 163, endPoint x: 679, endPoint y: 173, distance: 20.2
click at [690, 166] on button "OK" at bounding box center [685, 165] width 42 height 26
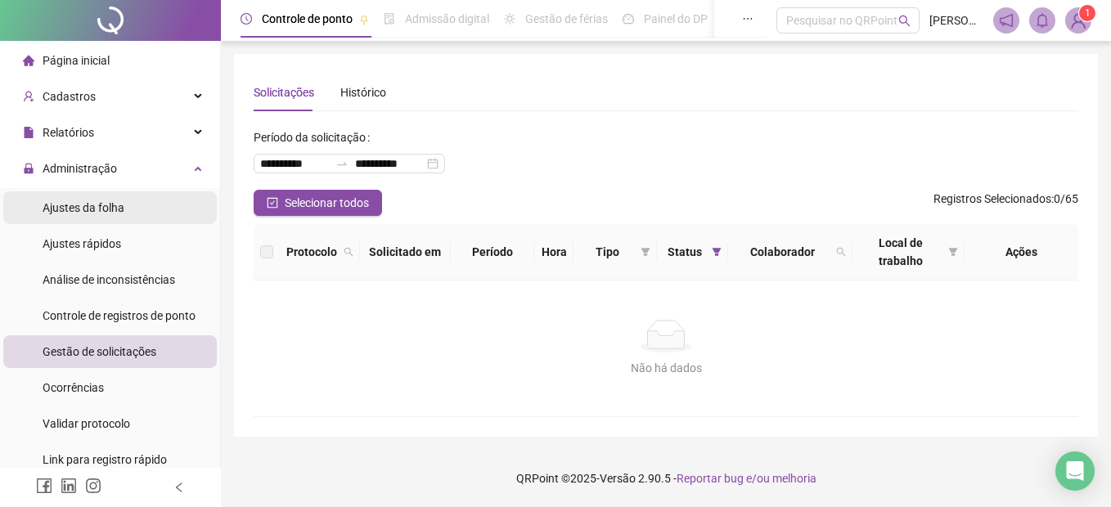
click at [74, 210] on span "Ajustes da folha" at bounding box center [84, 207] width 82 height 13
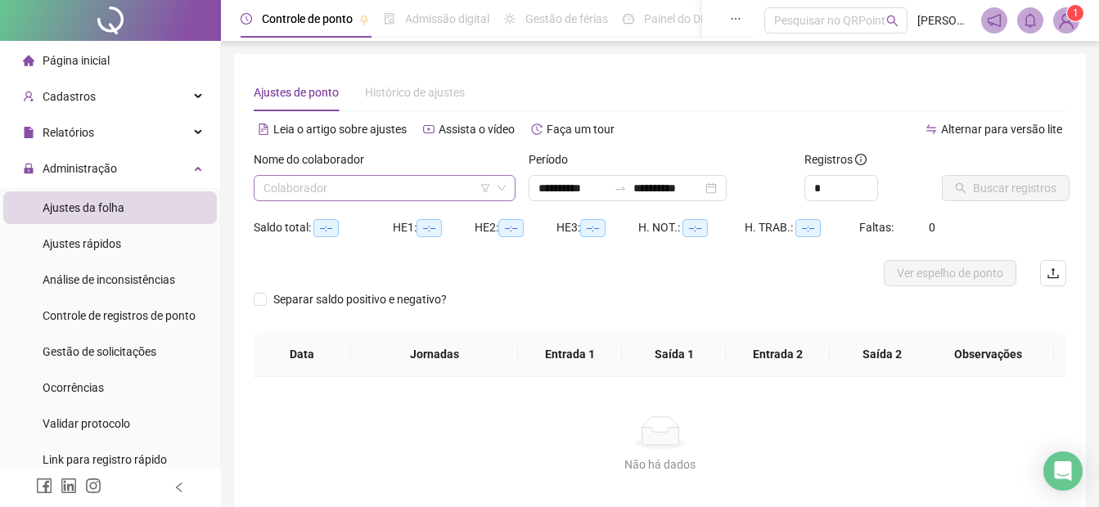
type input "**********"
click at [292, 178] on input "search" at bounding box center [376, 188] width 227 height 25
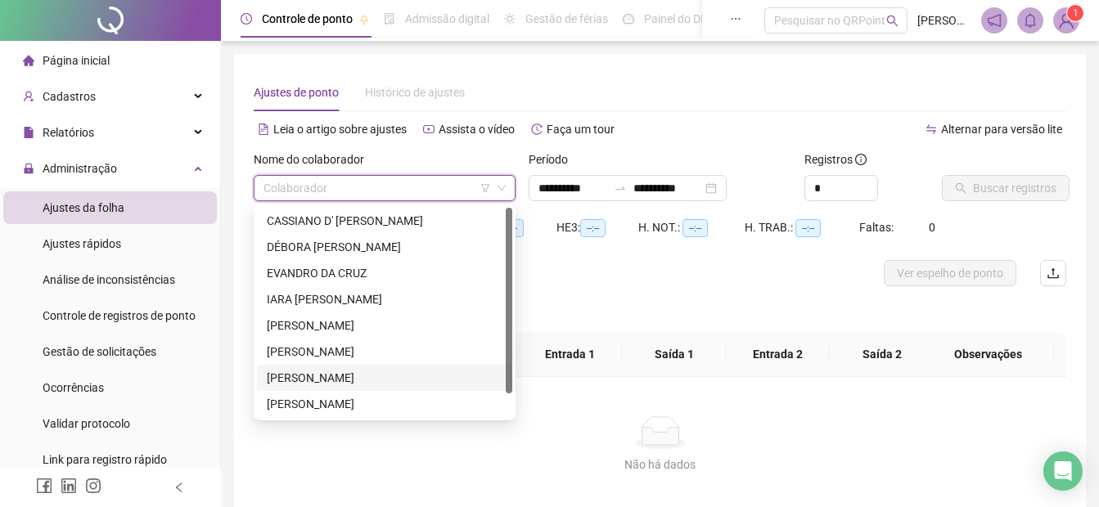
click at [312, 375] on div "[PERSON_NAME]" at bounding box center [385, 378] width 236 height 18
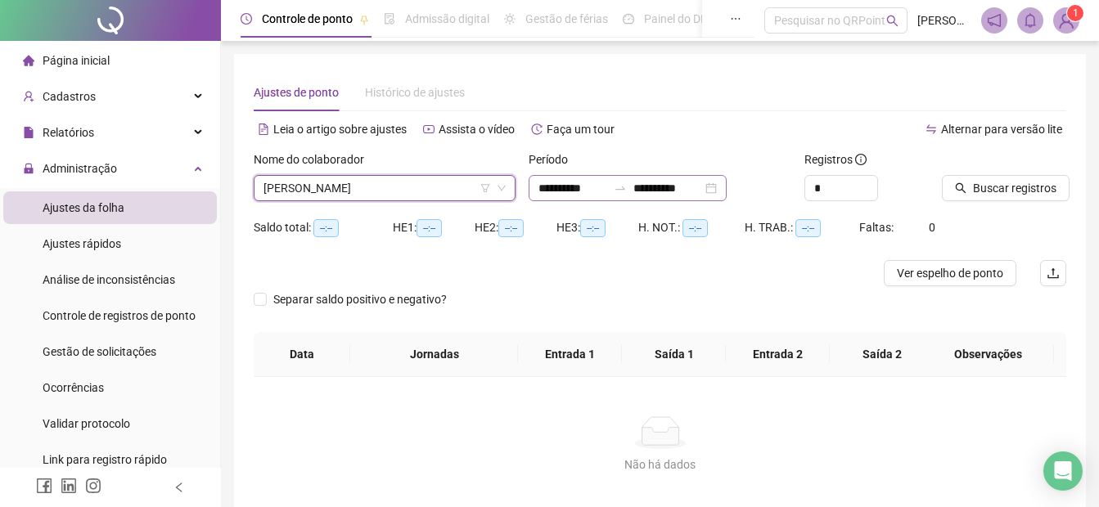
click at [533, 188] on div "**********" at bounding box center [628, 188] width 198 height 26
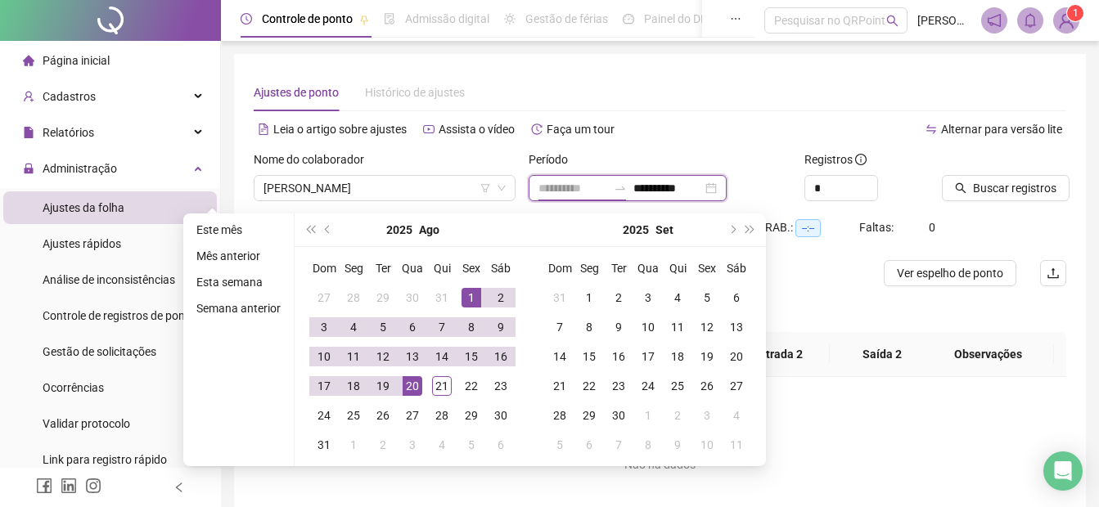
type input "**********"
click at [466, 299] on div "1" at bounding box center [471, 298] width 20 height 20
type input "**********"
click at [441, 380] on div "21" at bounding box center [442, 386] width 20 height 20
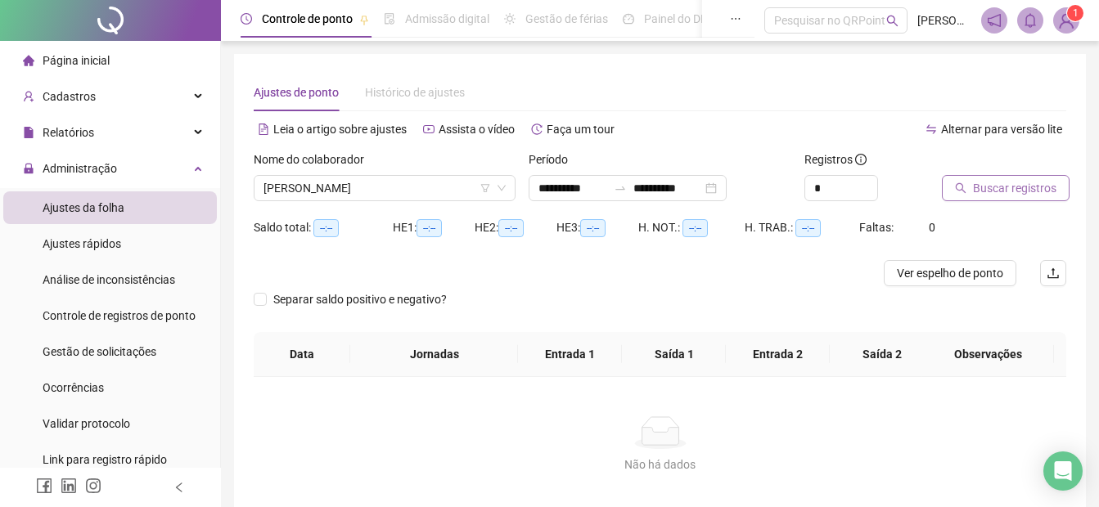
click at [979, 187] on span "Buscar registros" at bounding box center [1014, 188] width 83 height 18
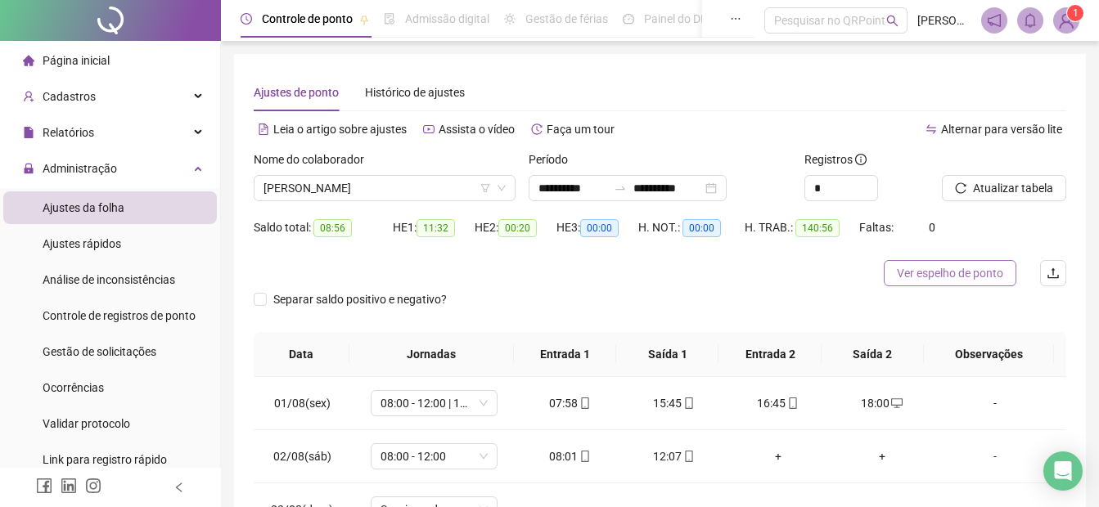
click at [934, 268] on span "Ver espelho de ponto" at bounding box center [950, 273] width 106 height 18
click at [932, 265] on span "Ver espelho de ponto" at bounding box center [950, 273] width 106 height 18
